Goal: Task Accomplishment & Management: Manage account settings

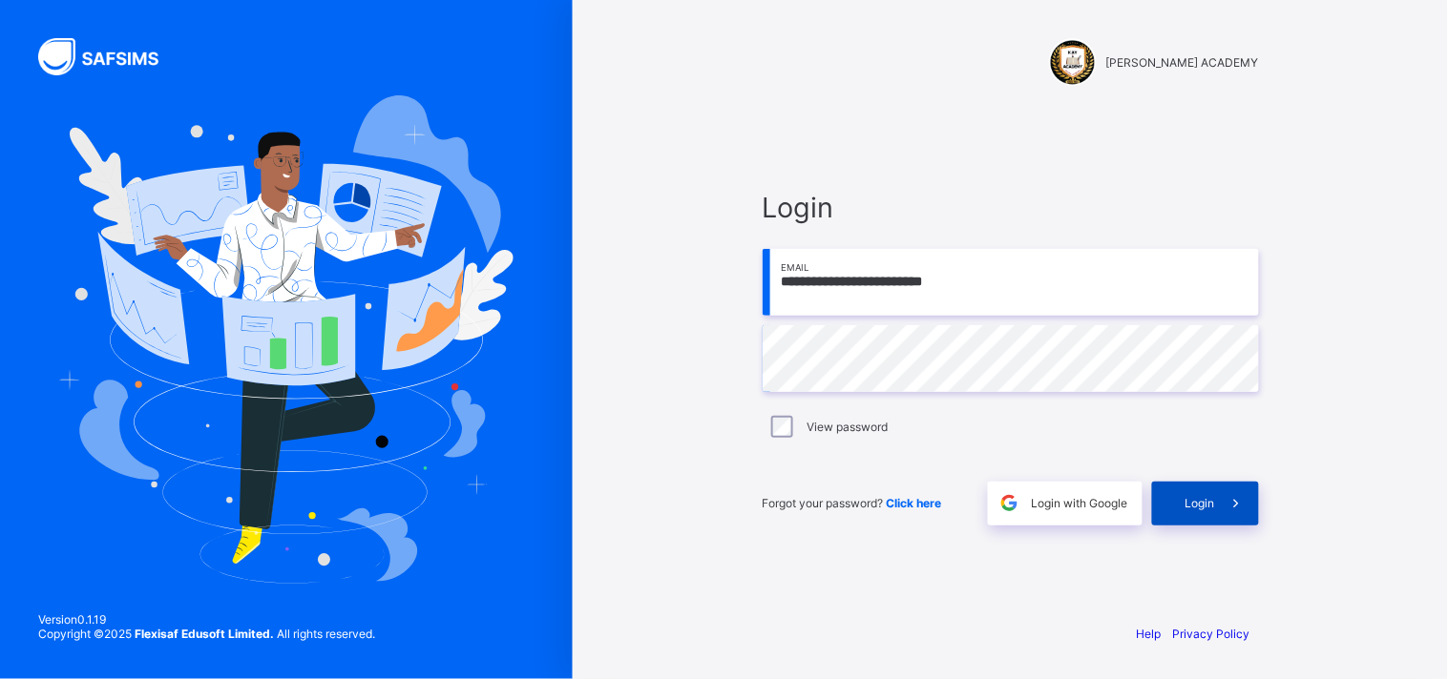
click at [1221, 510] on span at bounding box center [1237, 504] width 44 height 44
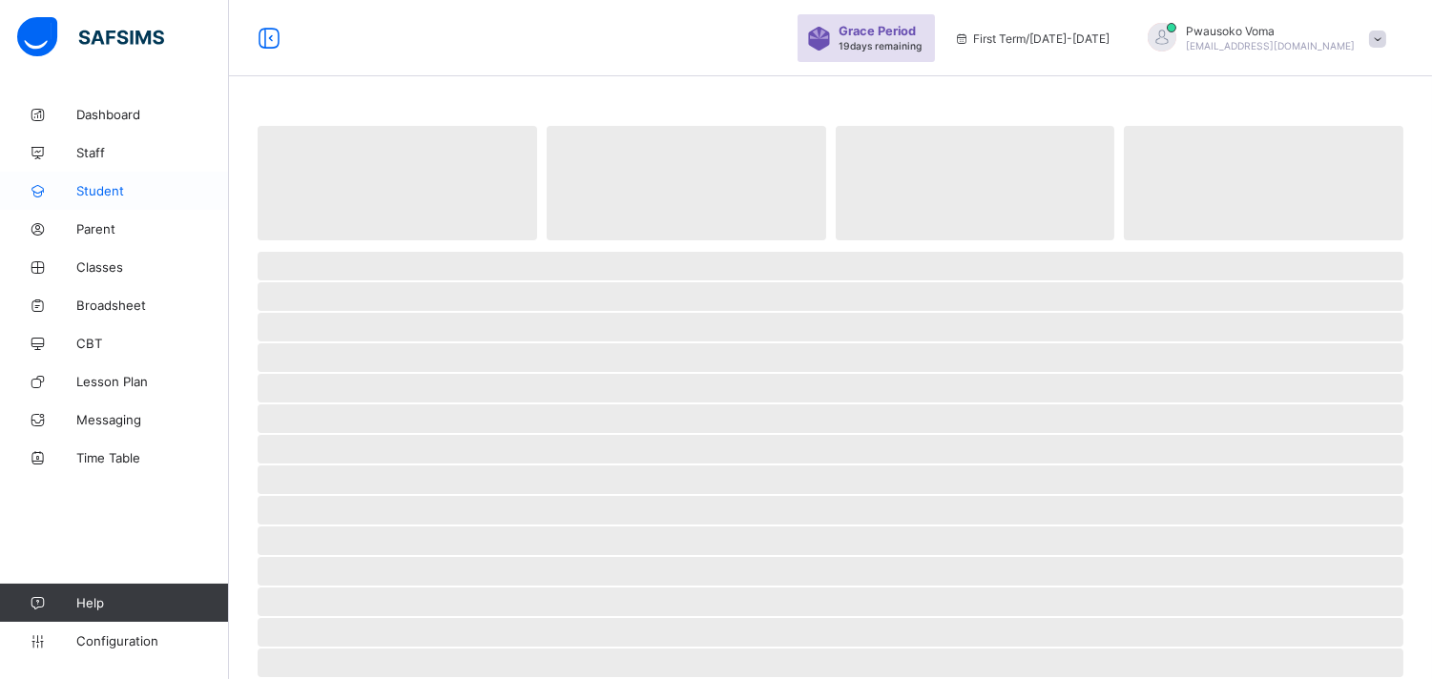
click at [100, 198] on link "Student" at bounding box center [114, 191] width 229 height 38
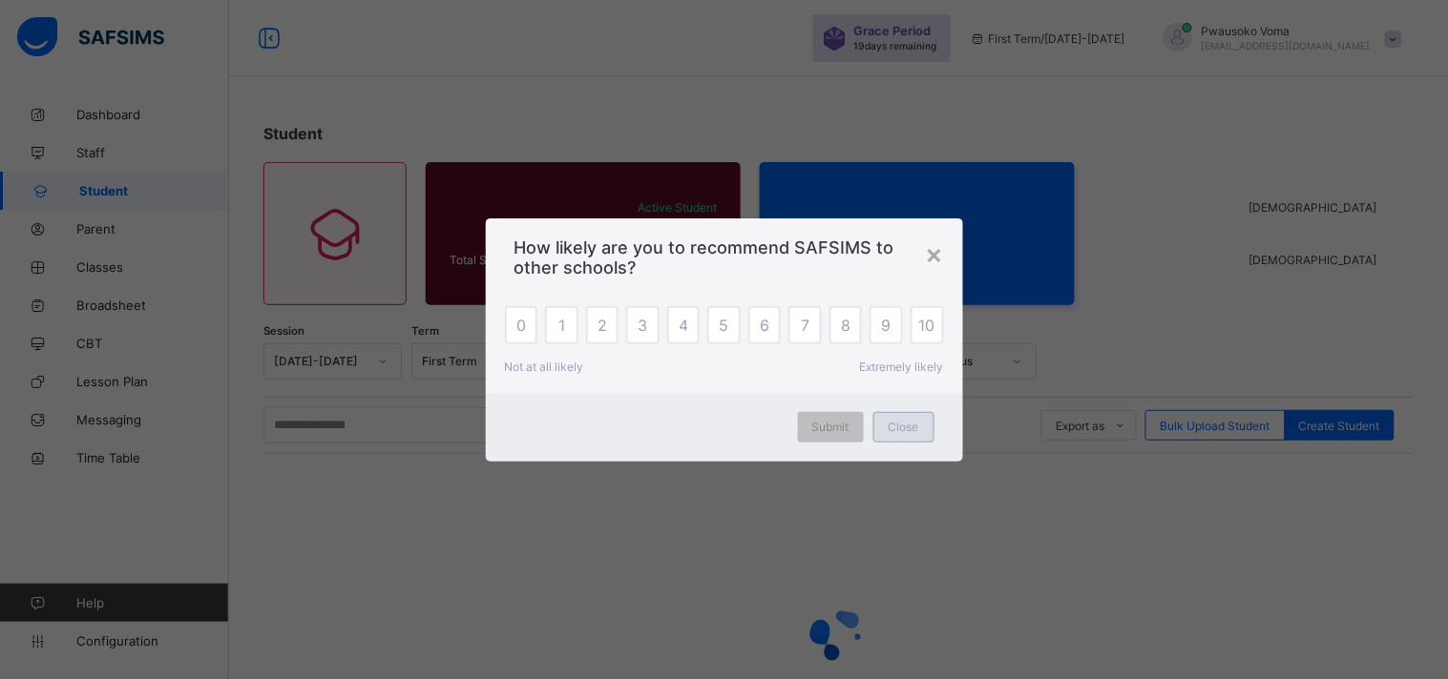
click at [918, 426] on span "Close" at bounding box center [903, 427] width 31 height 14
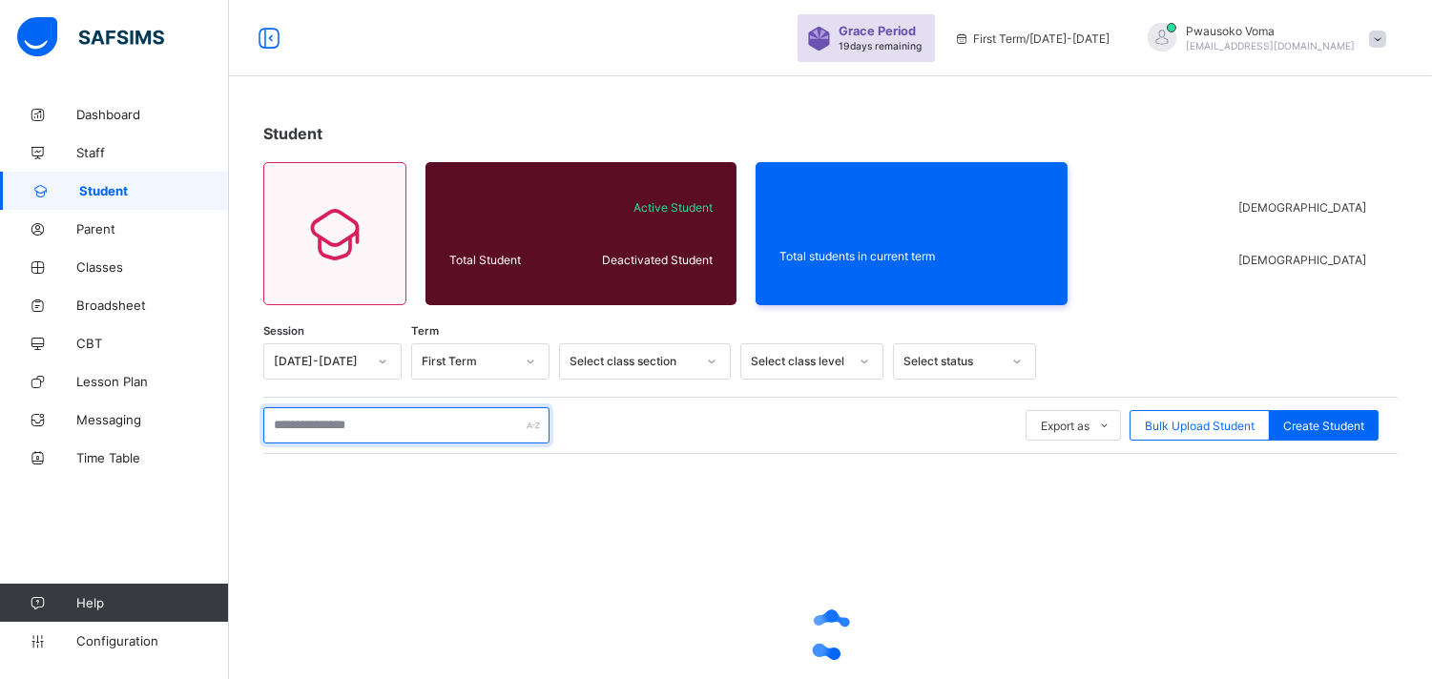
click at [415, 425] on input "text" at bounding box center [406, 425] width 286 height 36
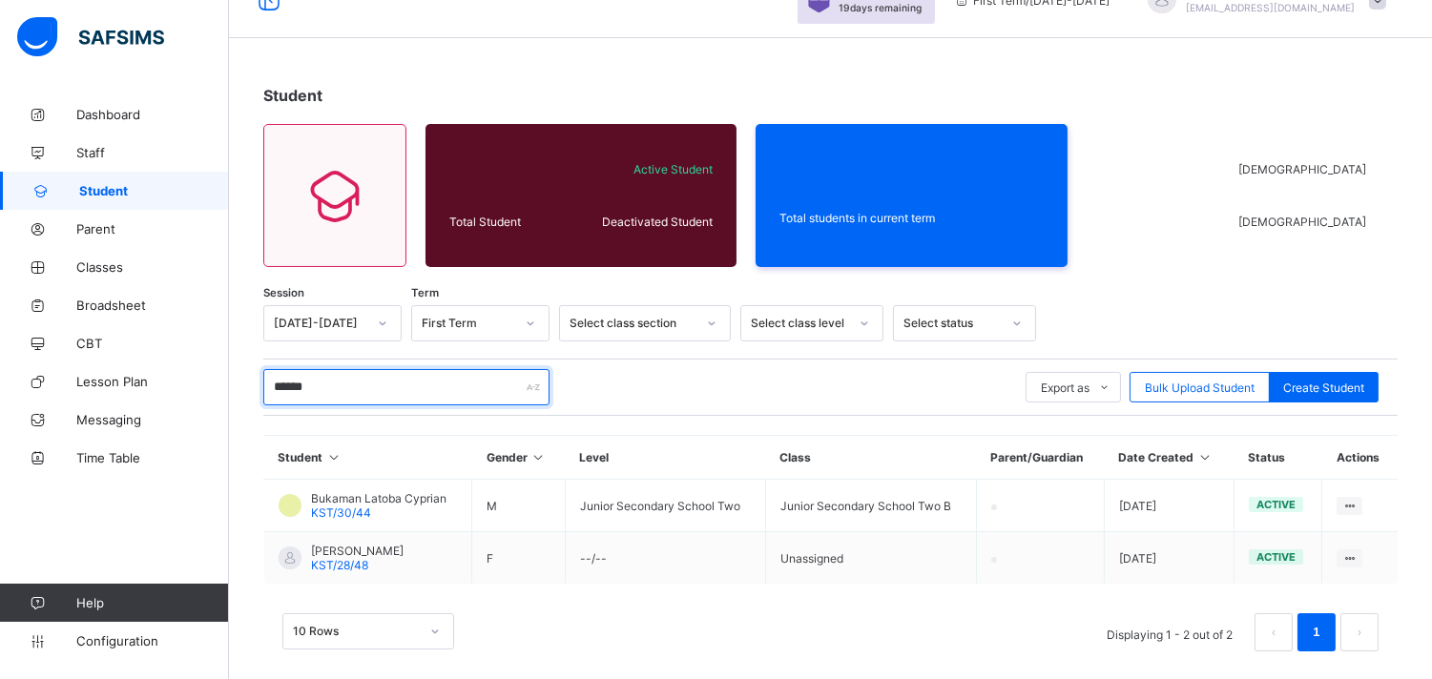
scroll to position [55, 0]
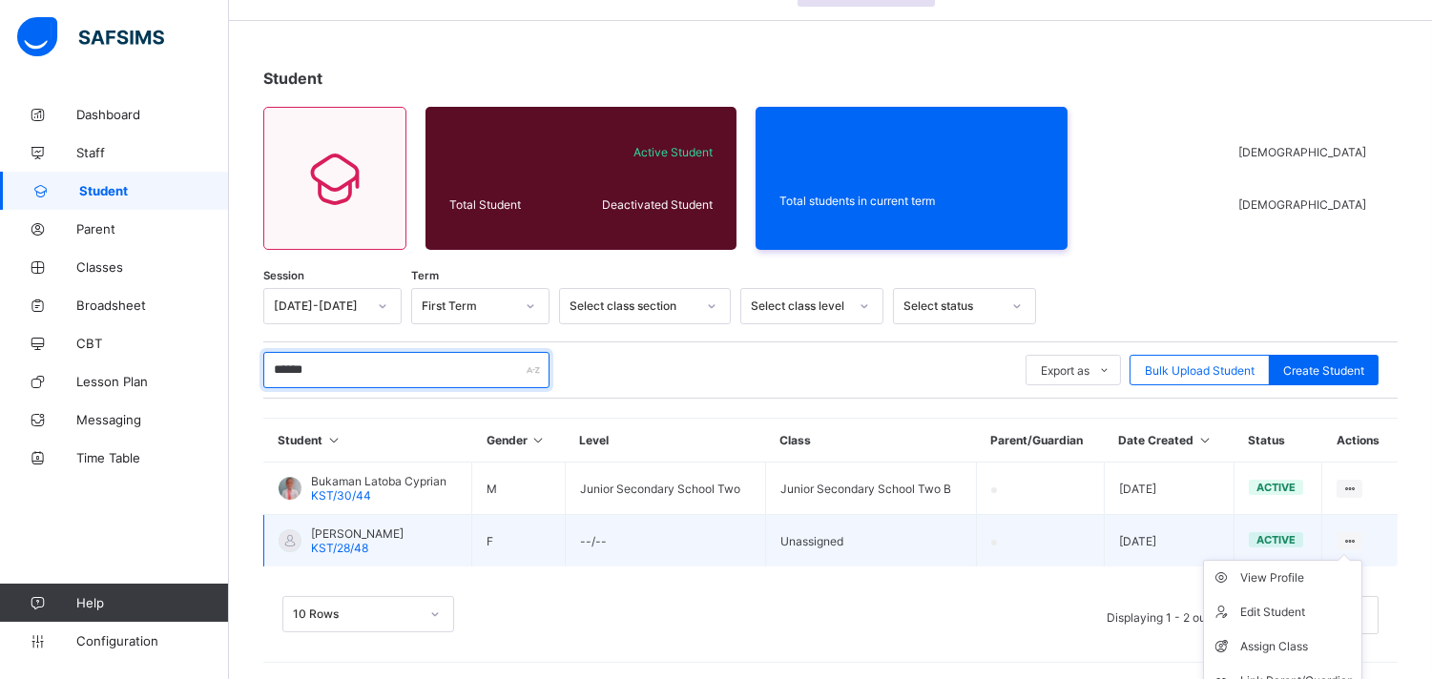
type input "******"
click at [1356, 560] on ul "View Profile Edit Student Assign Class Link Parent/Guardian Delete Student" at bounding box center [1282, 647] width 159 height 174
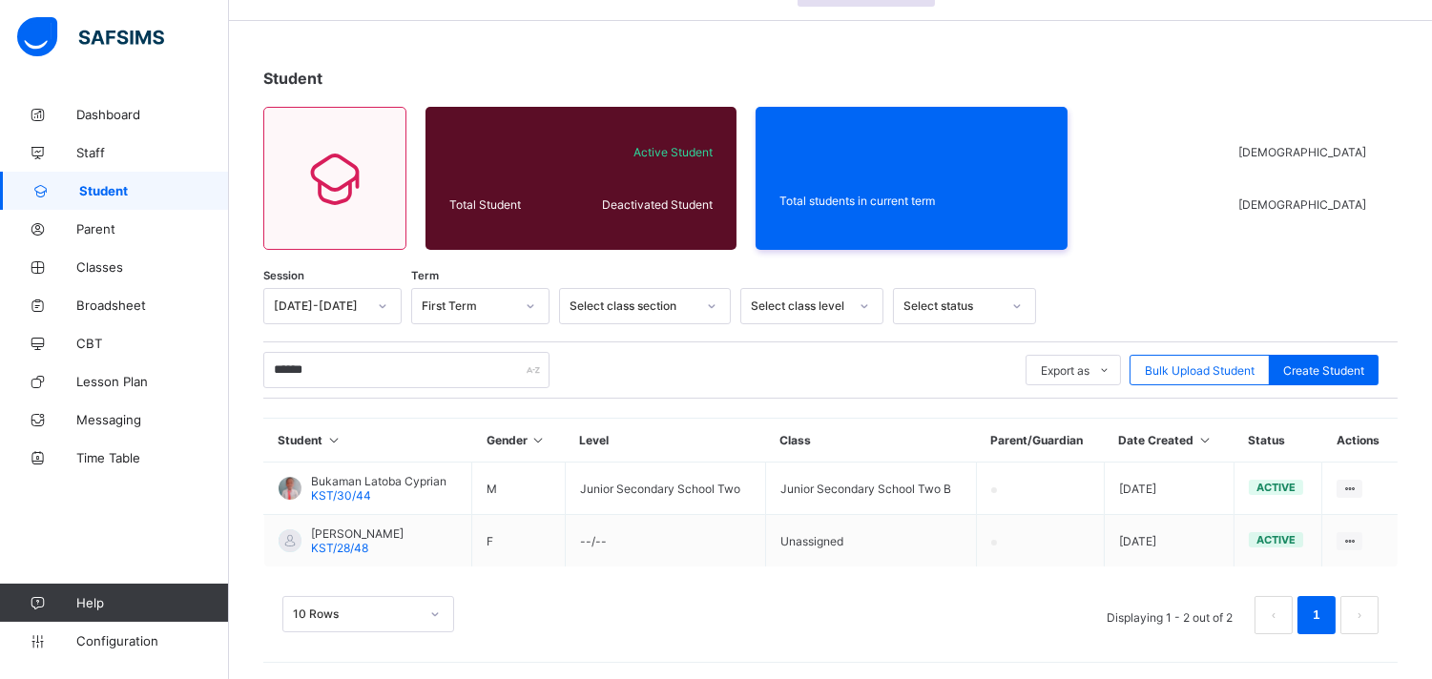
click at [0, 0] on div "Assign Class" at bounding box center [0, 0] width 0 height 0
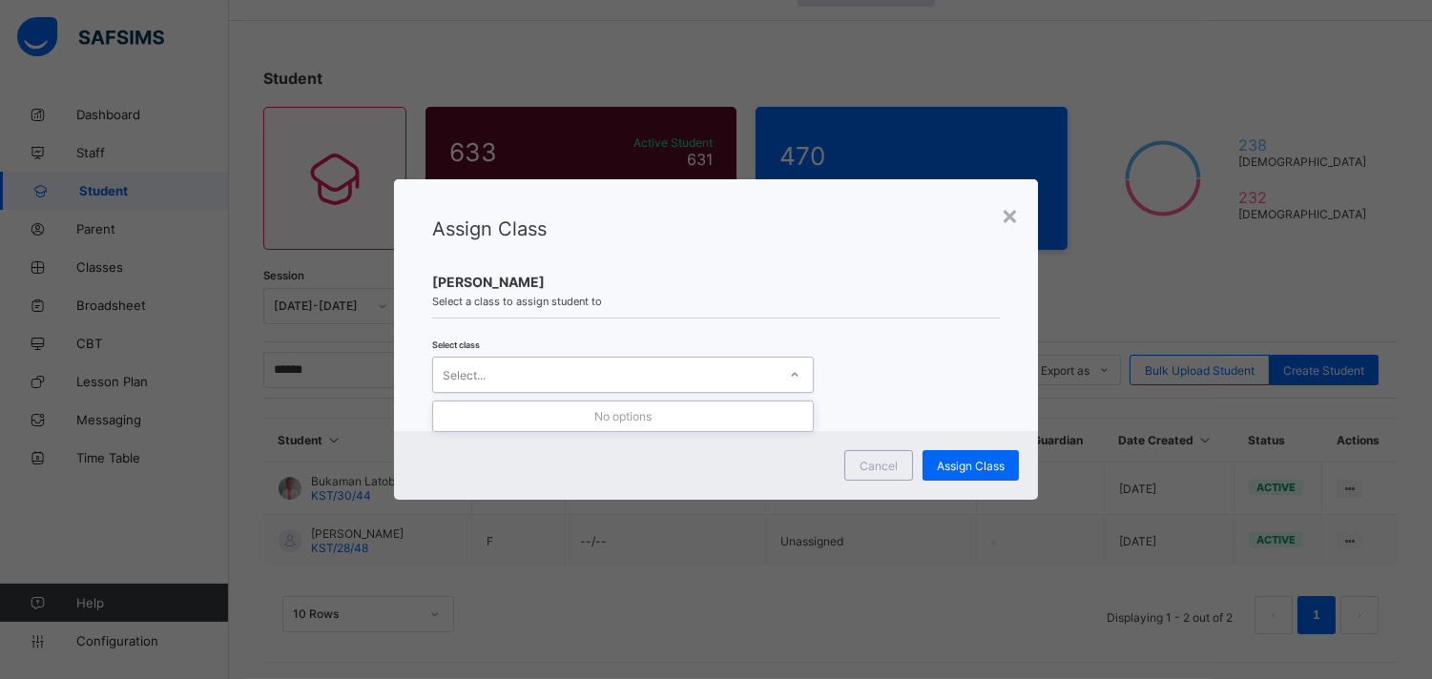
click at [488, 383] on div "Select..." at bounding box center [605, 375] width 344 height 27
click at [529, 378] on div "Select..." at bounding box center [605, 375] width 344 height 27
click at [535, 376] on div "Select..." at bounding box center [605, 375] width 344 height 27
click at [787, 380] on div at bounding box center [795, 375] width 32 height 31
click at [789, 380] on icon at bounding box center [794, 374] width 11 height 19
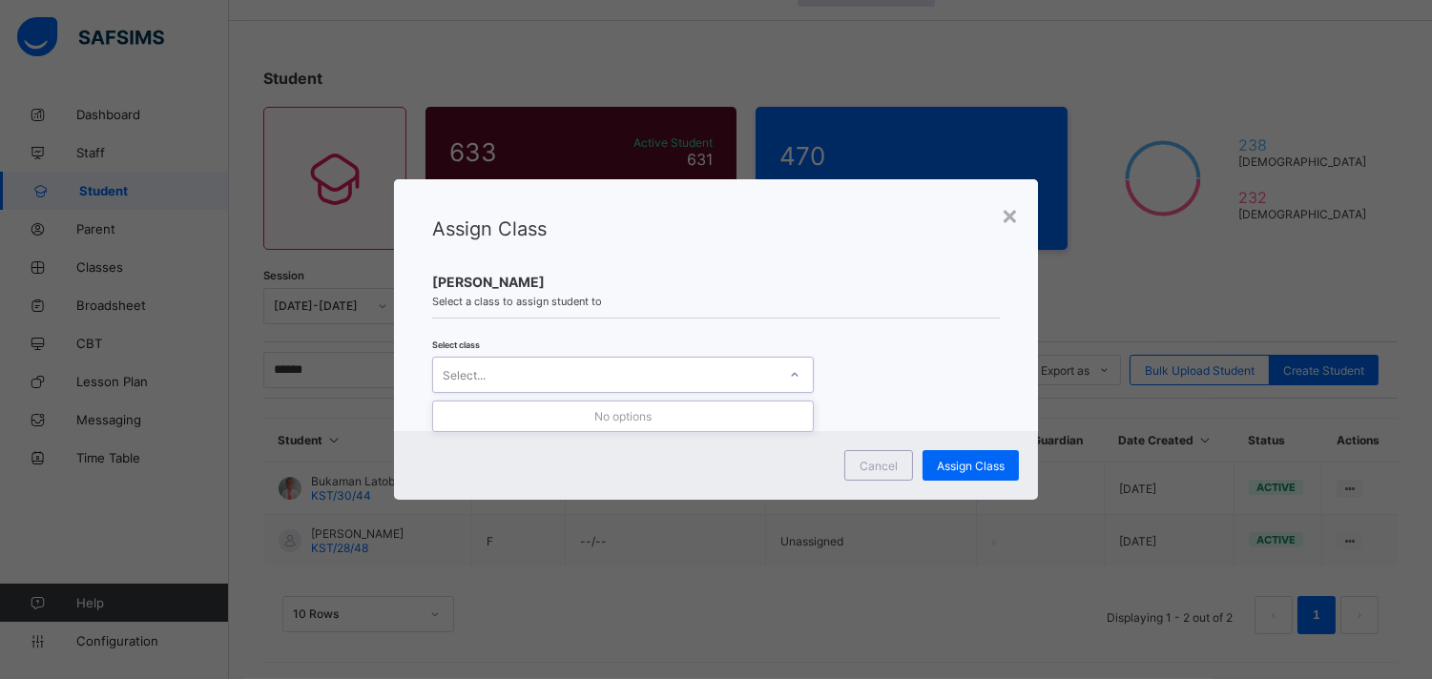
click at [771, 370] on div "Select..." at bounding box center [605, 375] width 344 height 27
click at [768, 370] on div "Select..." at bounding box center [605, 375] width 344 height 27
click at [862, 463] on div "Cancel" at bounding box center [879, 465] width 69 height 31
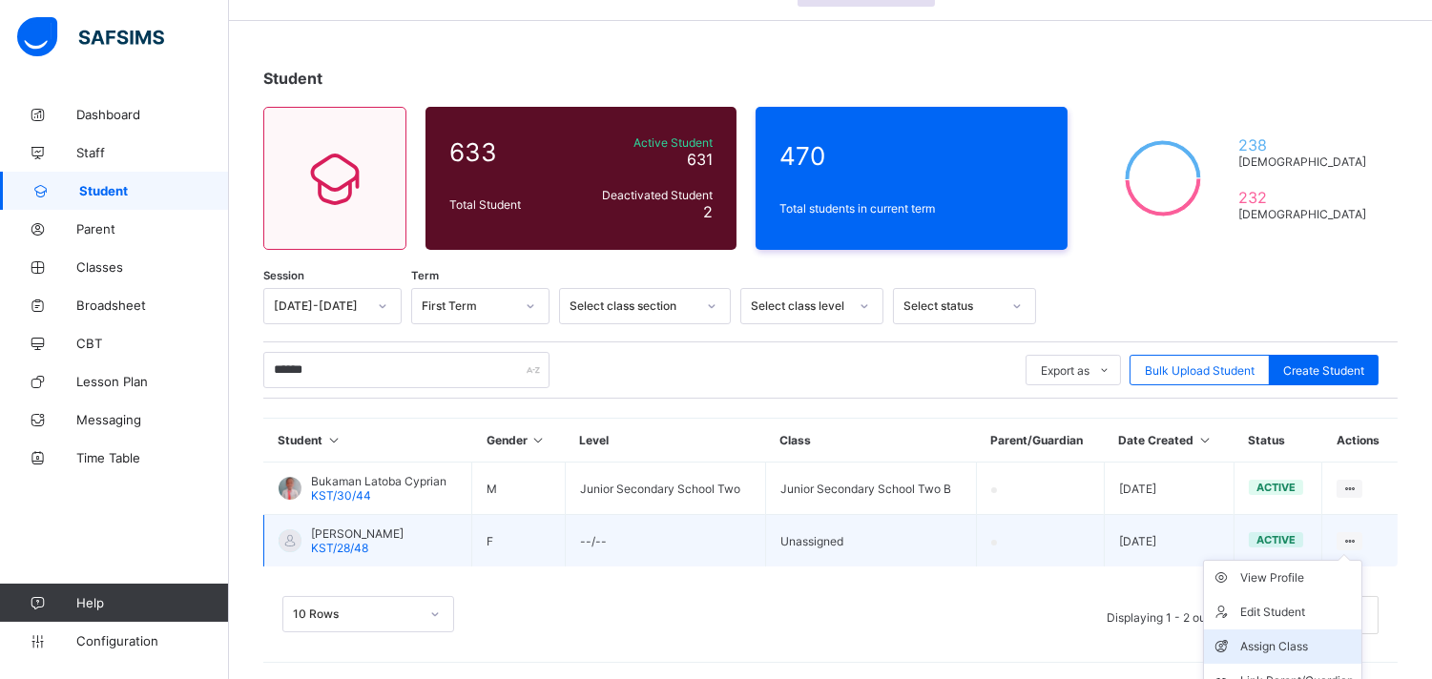
click at [1315, 637] on div "Assign Class" at bounding box center [1298, 646] width 114 height 19
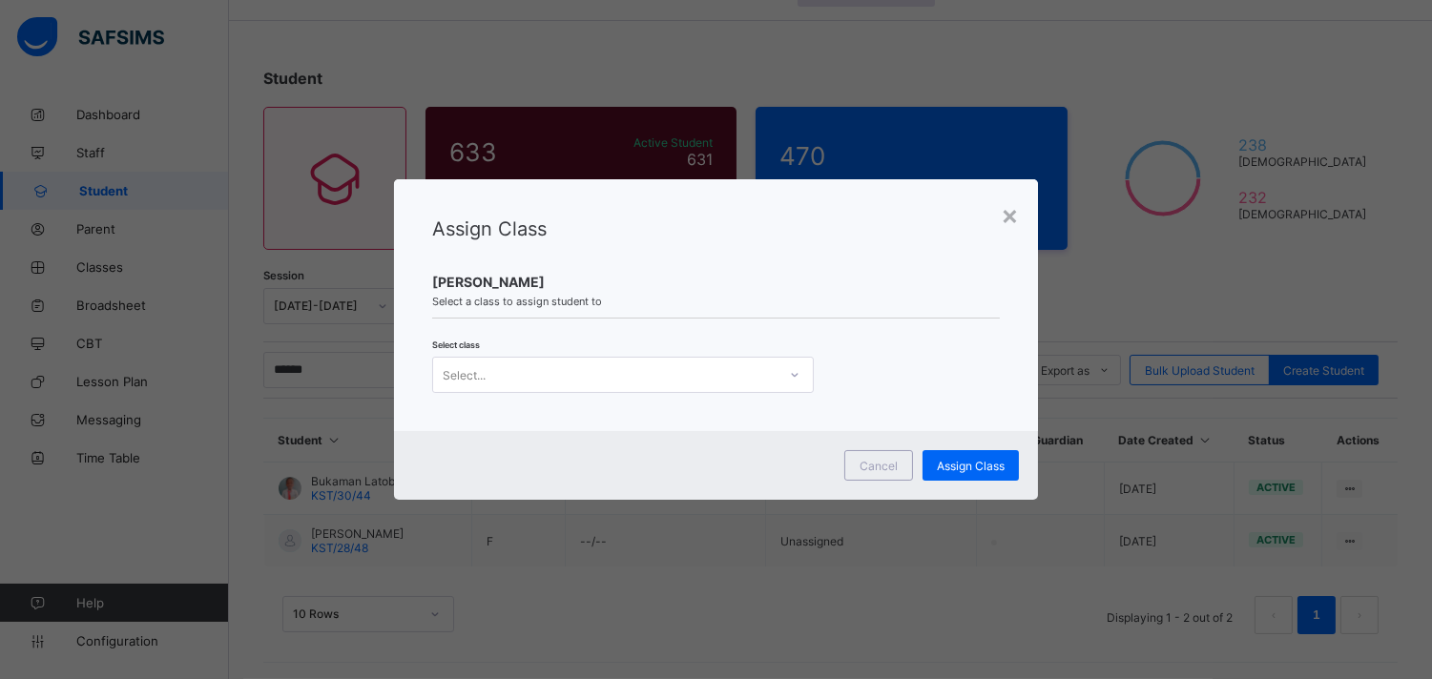
click at [746, 387] on div "Select..." at bounding box center [623, 375] width 382 height 36
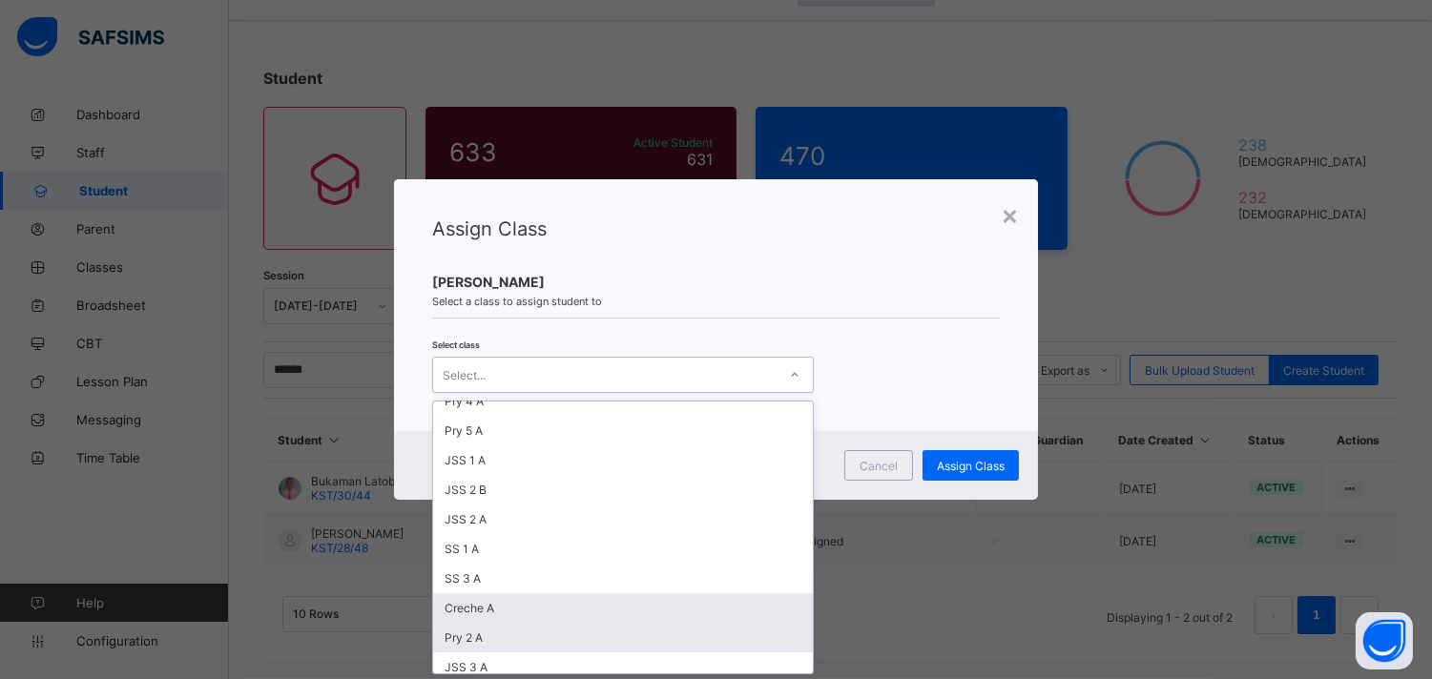
scroll to position [212, 0]
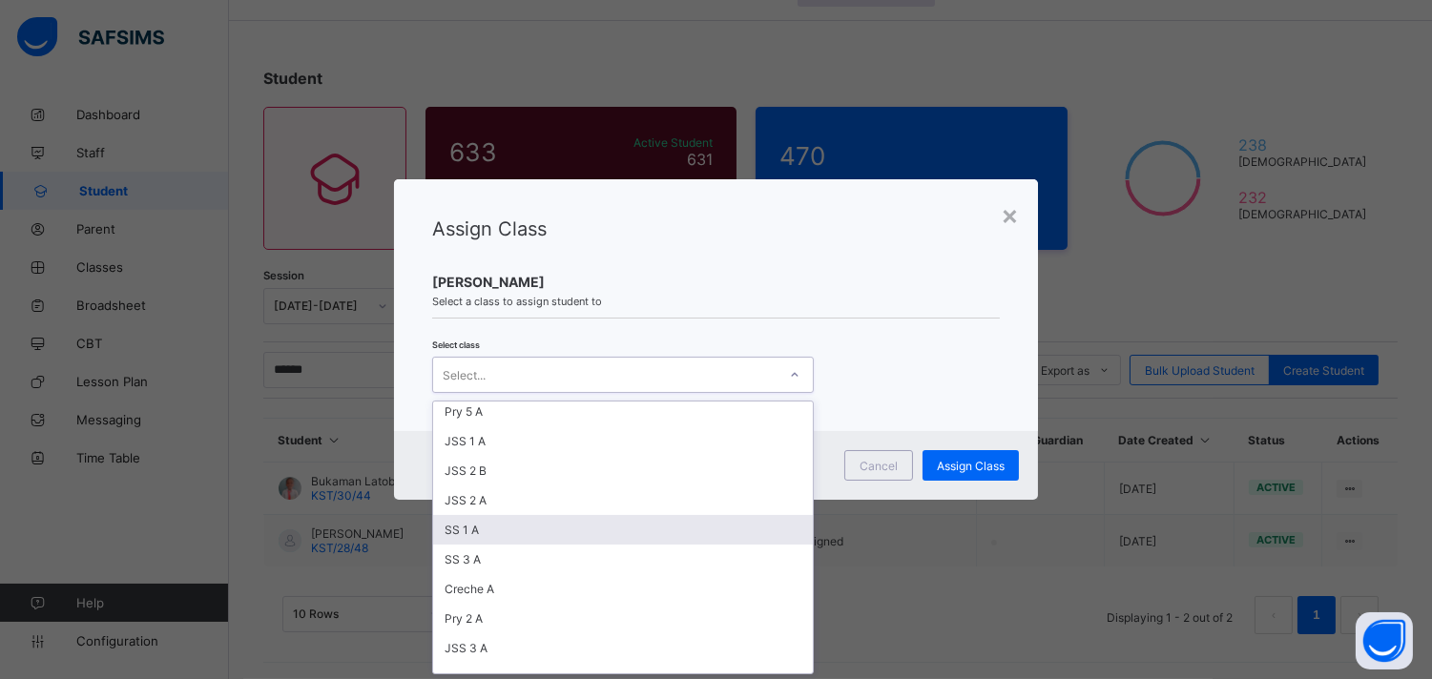
click at [475, 529] on div "SS 1 A" at bounding box center [623, 530] width 380 height 30
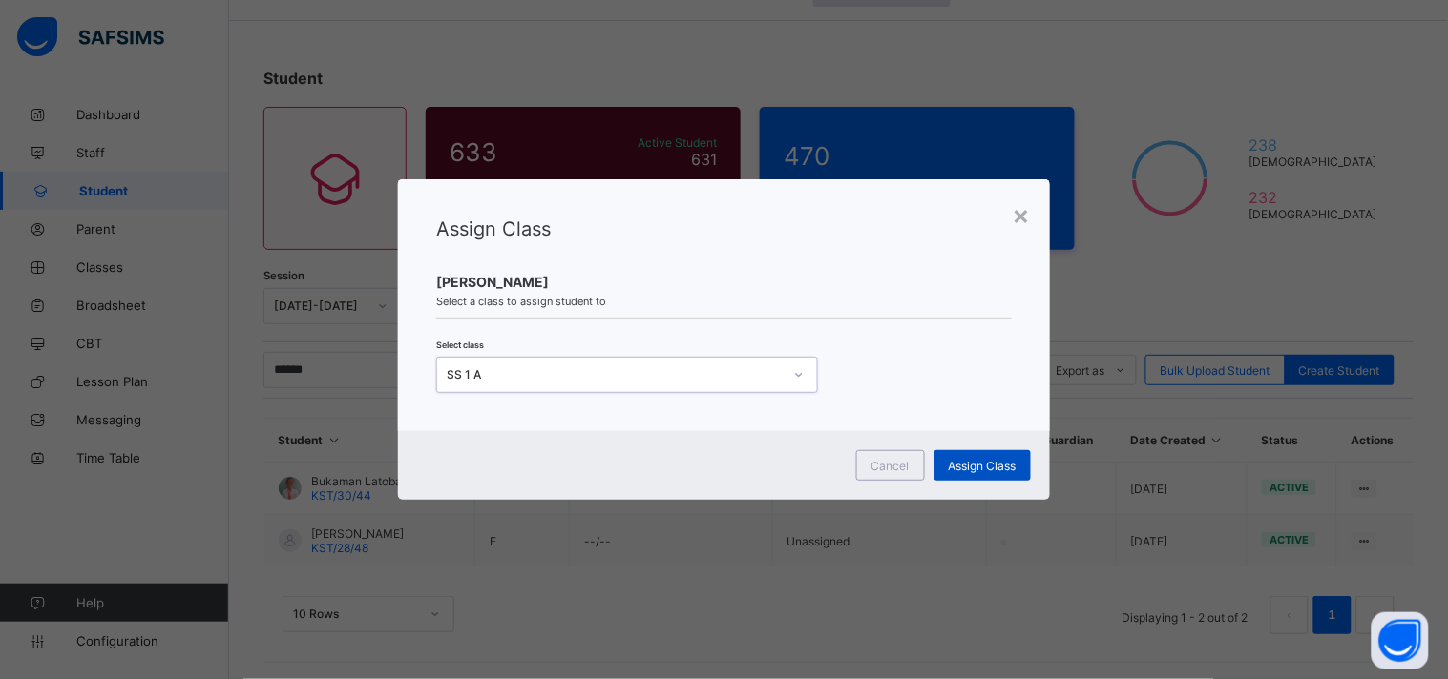
click at [975, 470] on span "Assign Class" at bounding box center [983, 466] width 68 height 14
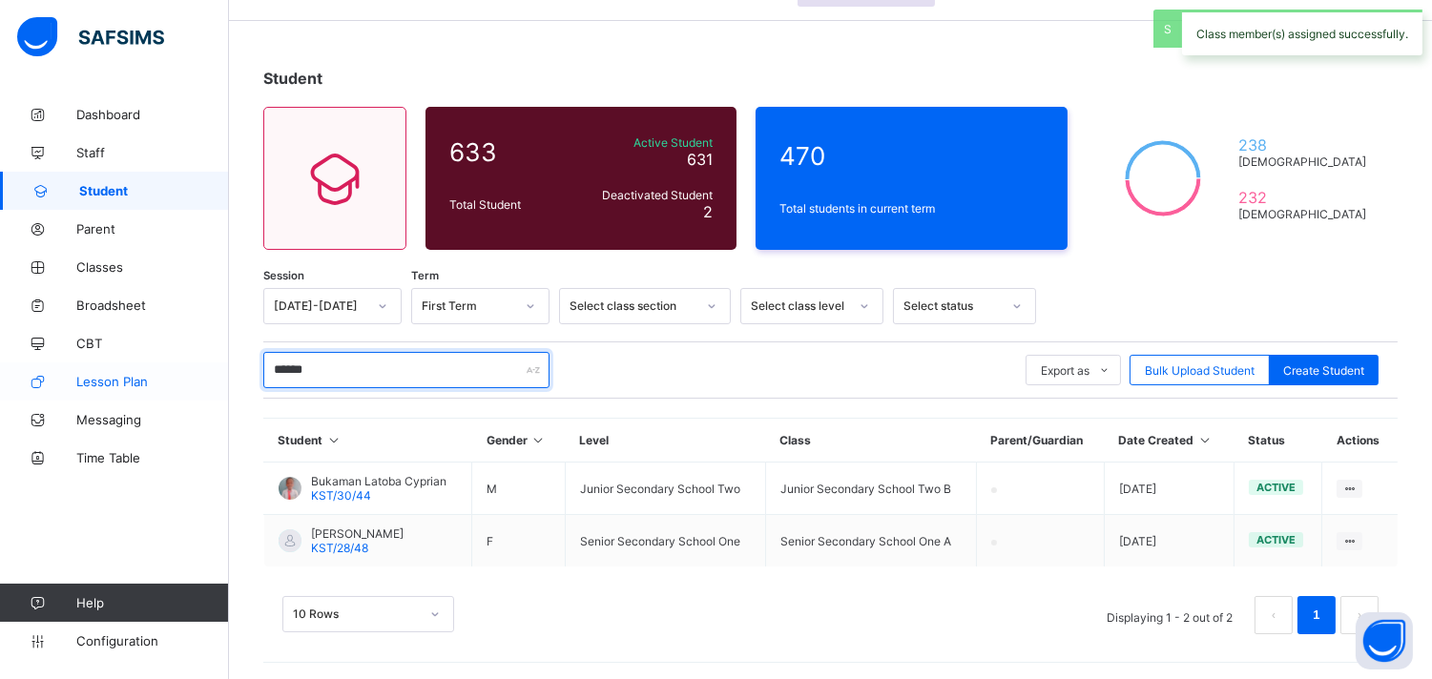
drag, startPoint x: 380, startPoint y: 367, endPoint x: 217, endPoint y: 386, distance: 164.2
click at [219, 384] on div "Grace Period 19 days remaining First Term / [DATE]-[DATE] Pwausoko Voma [EMAIL_…" at bounding box center [716, 314] width 1432 height 738
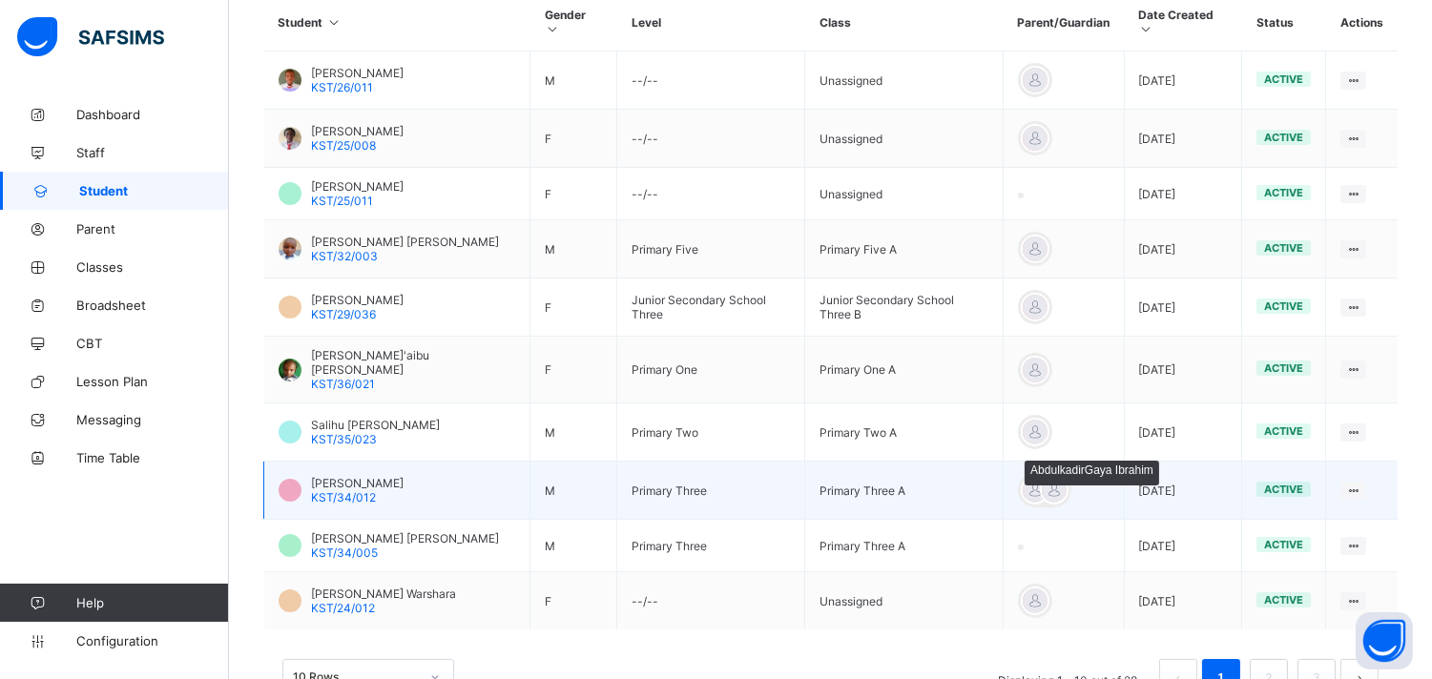
scroll to position [488, 0]
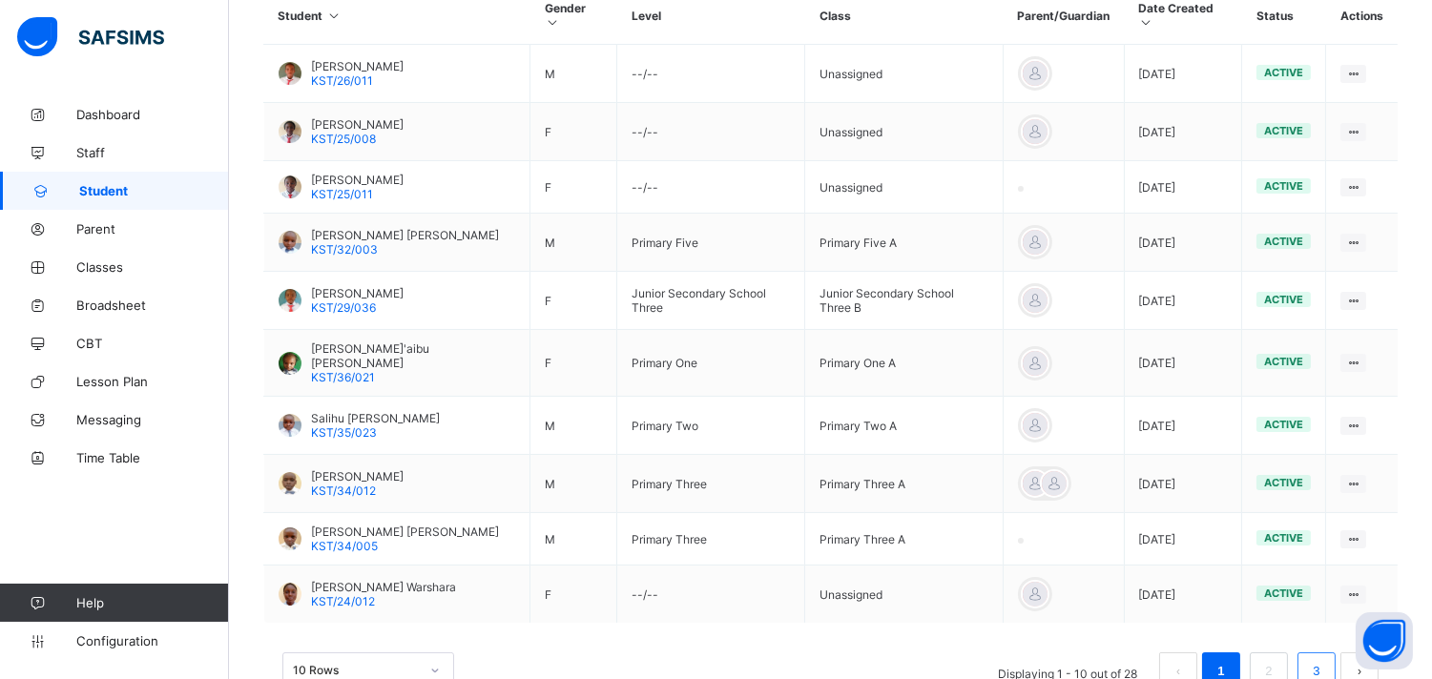
type input "*******"
click at [1326, 659] on link "3" at bounding box center [1316, 671] width 18 height 25
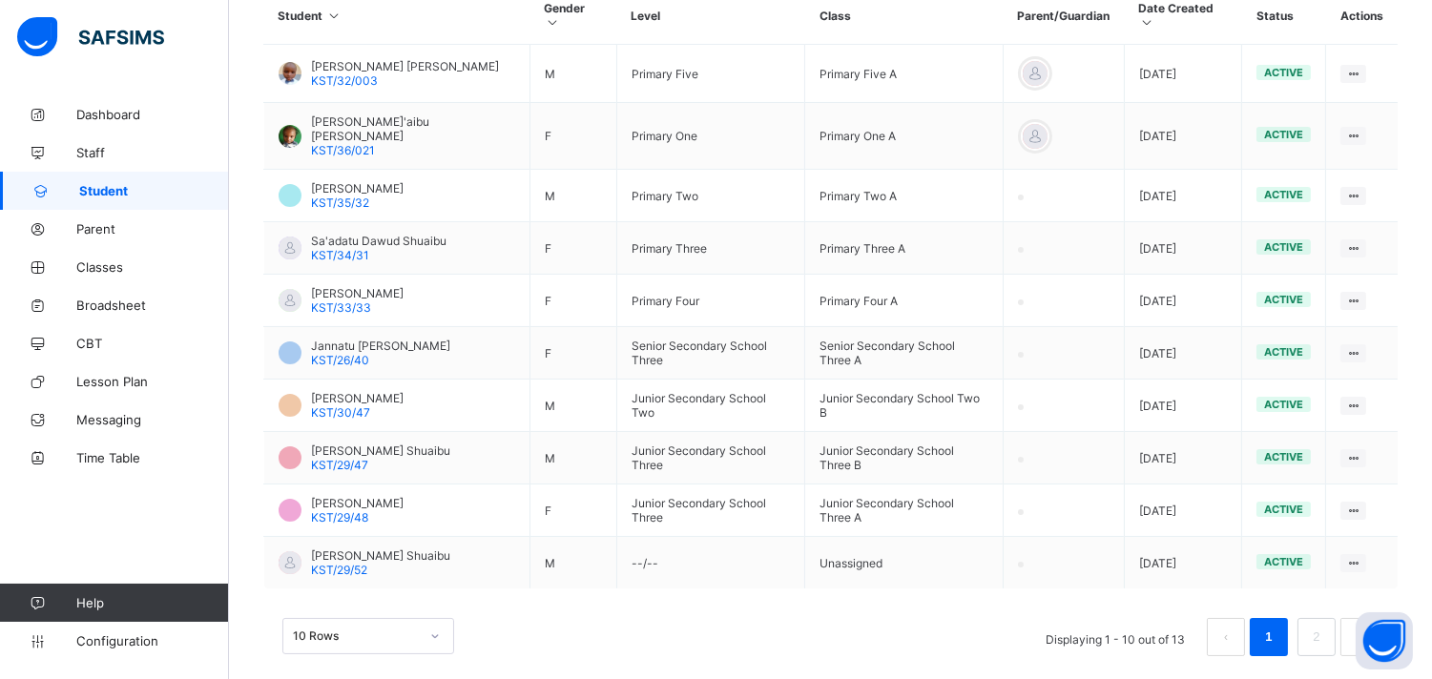
scroll to position [193, 0]
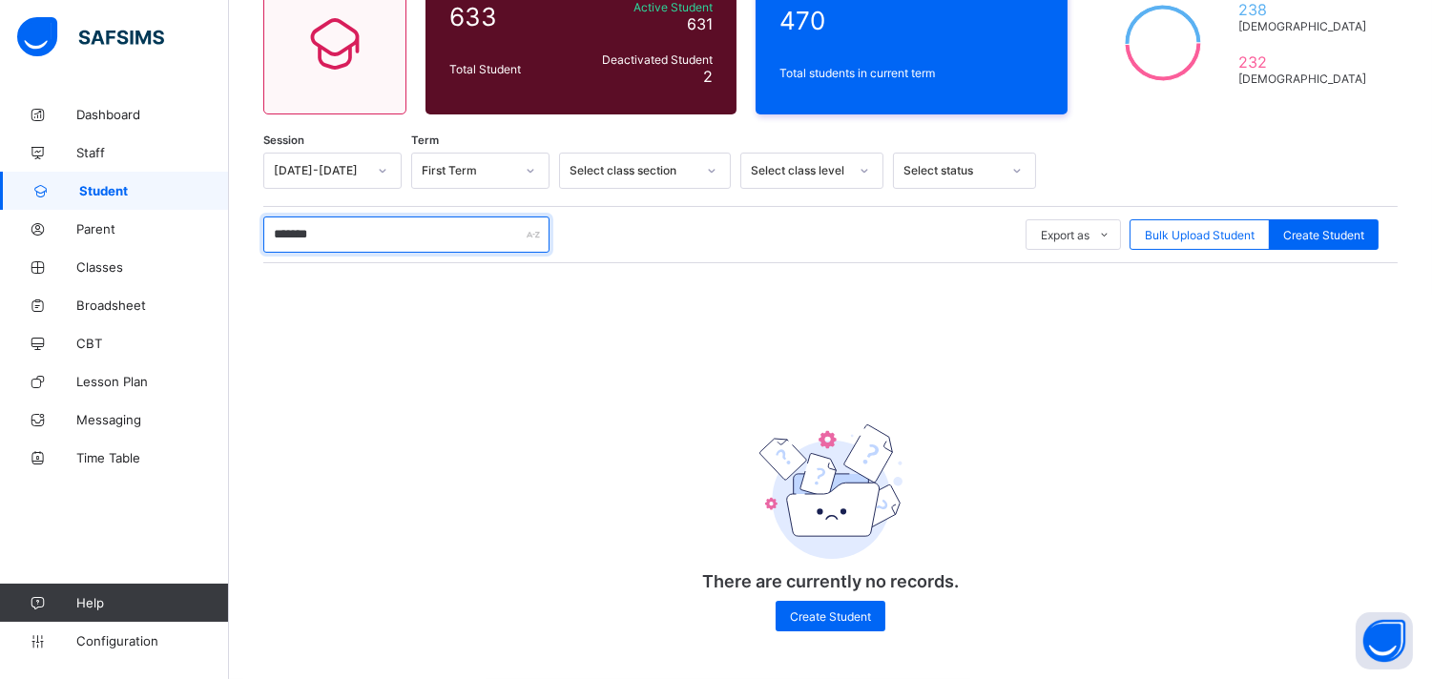
click at [345, 233] on input "*******" at bounding box center [406, 235] width 286 height 36
drag, startPoint x: 347, startPoint y: 241, endPoint x: 261, endPoint y: 233, distance: 87.3
click at [261, 233] on div "Student 633 Total Student Active Student 631 Deactivated Student 2 470 Total st…" at bounding box center [830, 292] width 1203 height 775
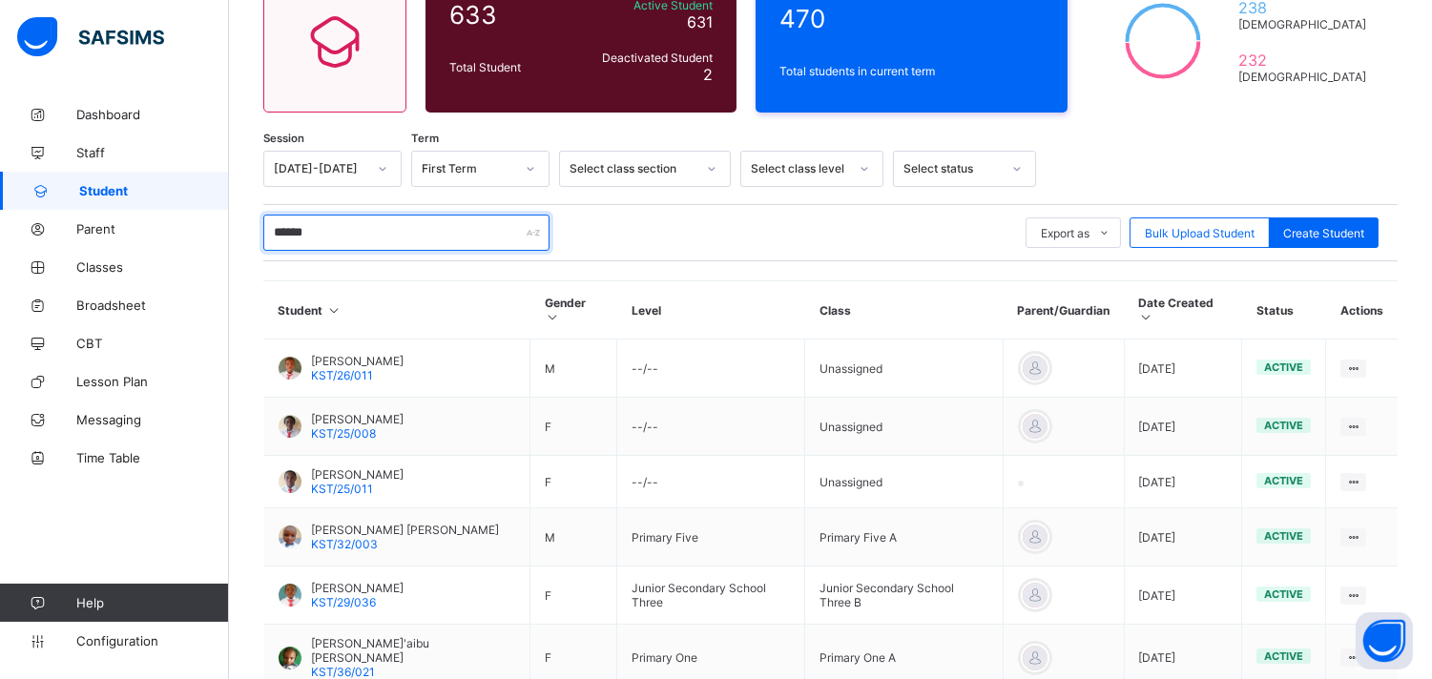
type input "*******"
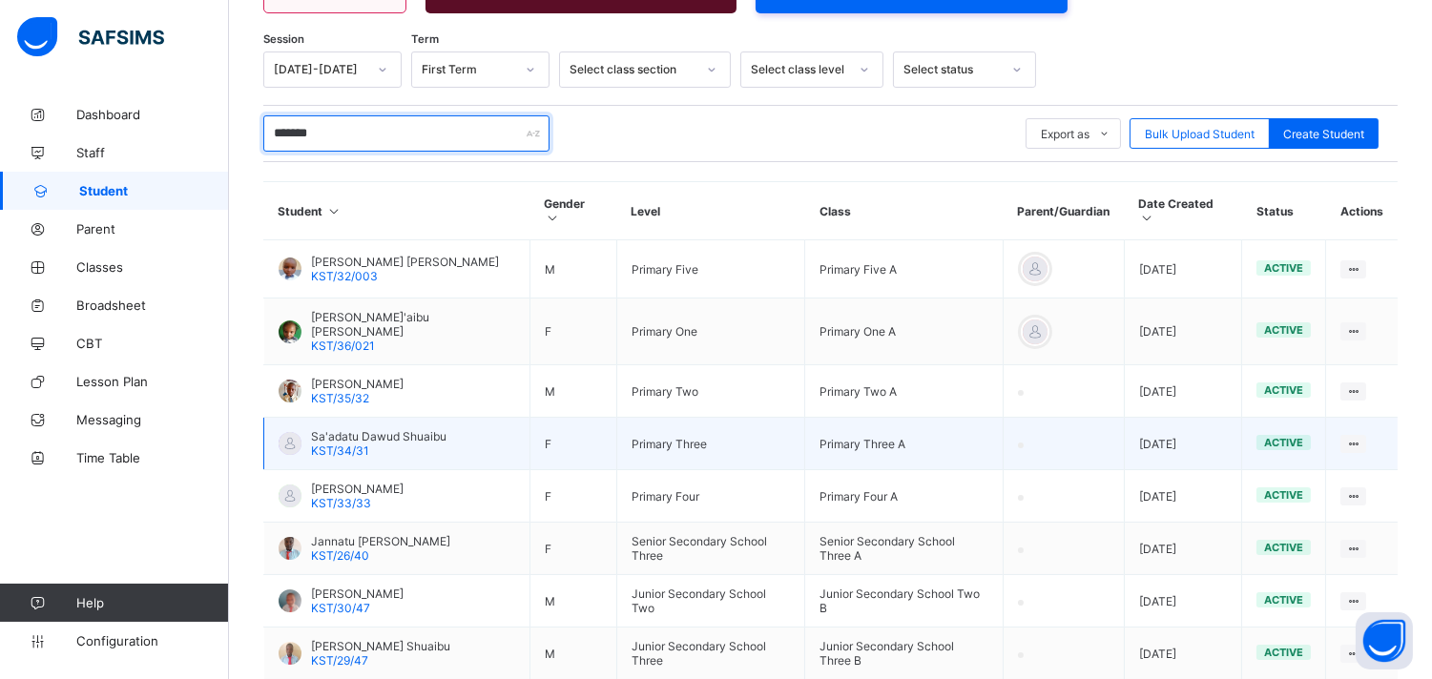
scroll to position [488, 0]
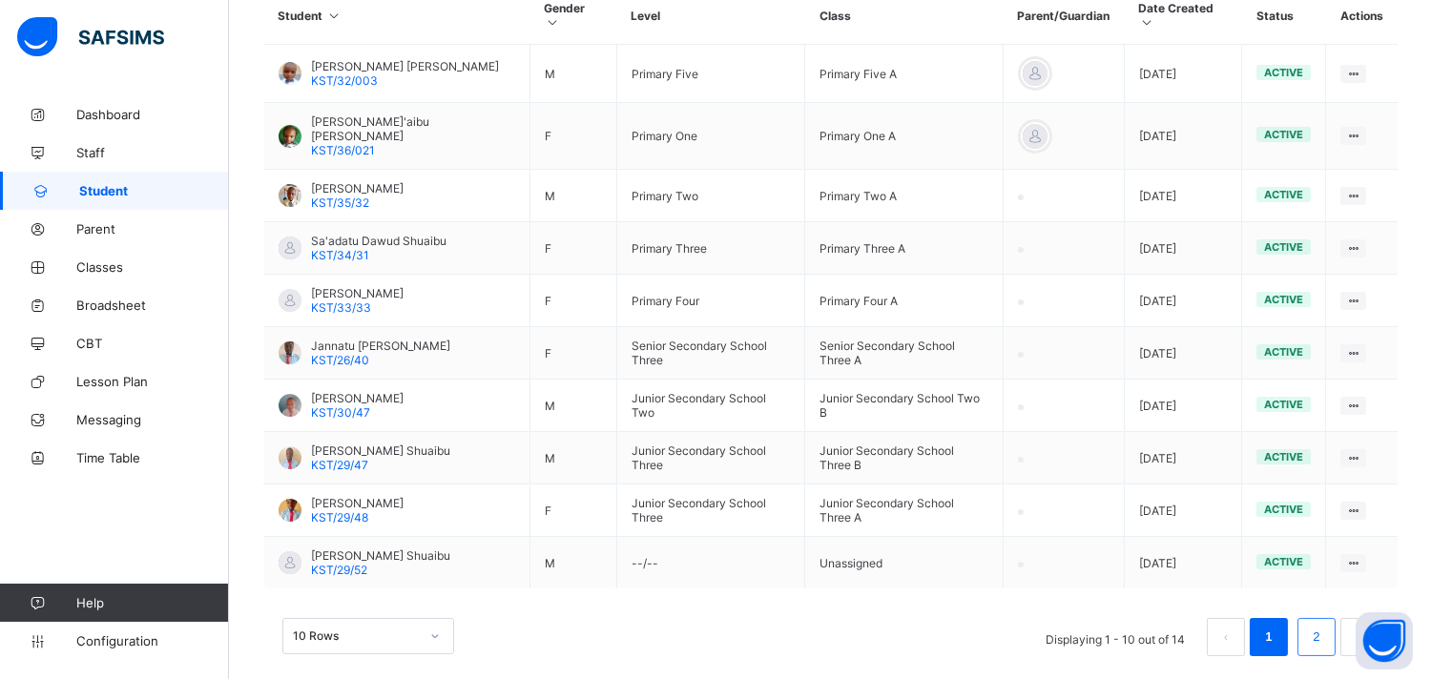
click at [1326, 625] on link "2" at bounding box center [1316, 637] width 18 height 25
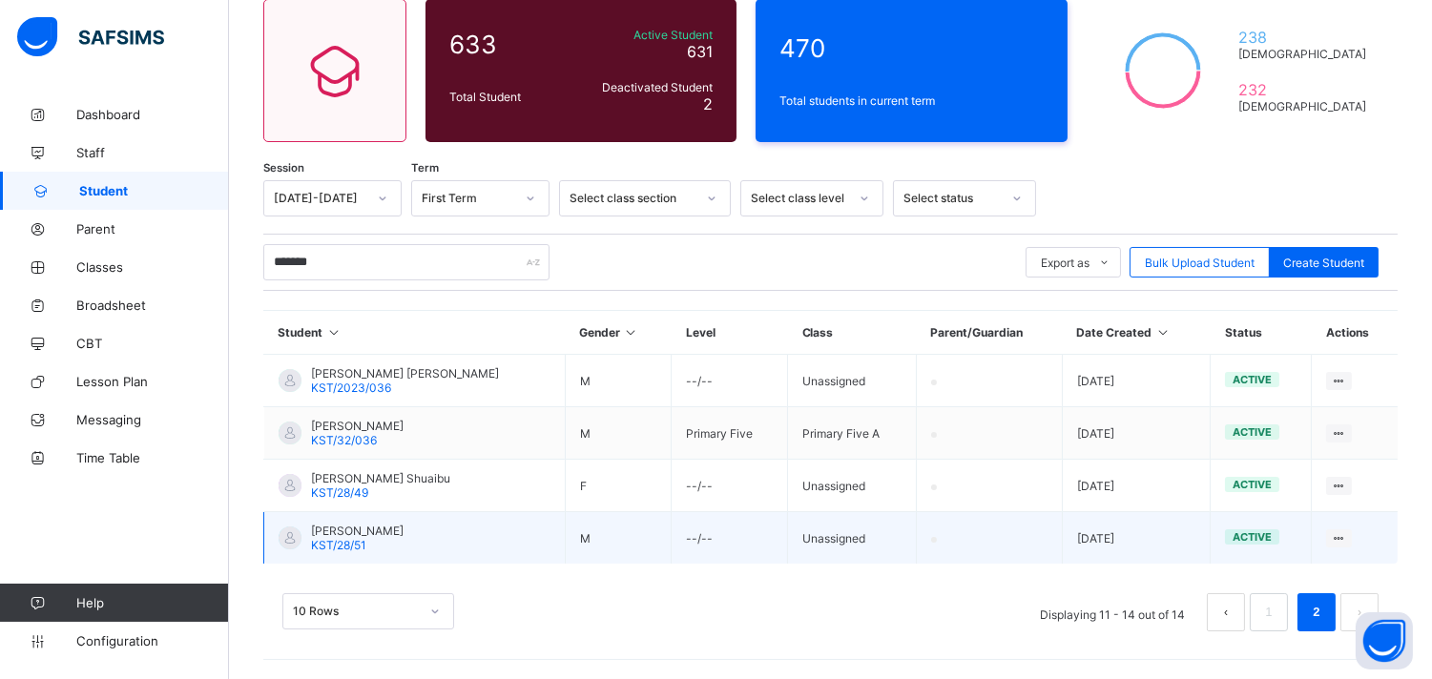
scroll to position [160, 0]
